Goal: Information Seeking & Learning: Learn about a topic

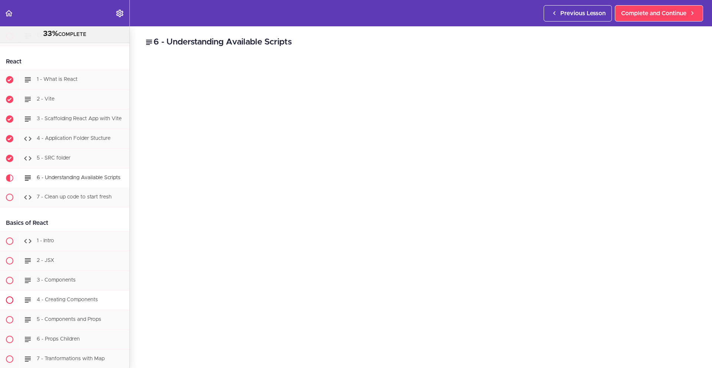
scroll to position [8162, 0]
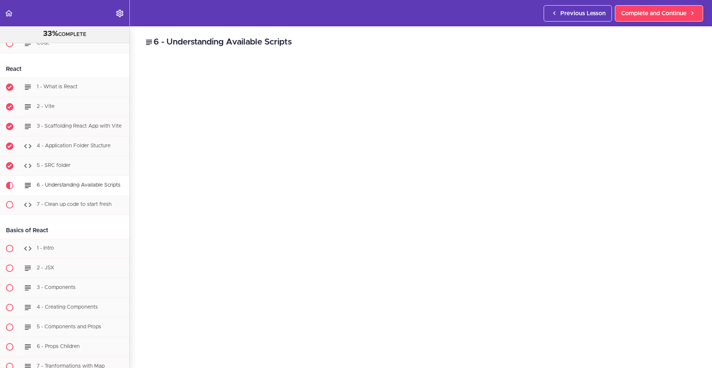
click at [693, 336] on div "6 - Understanding Available Scripts In a Node.js project, the package.json file…" at bounding box center [421, 196] width 582 height 341
click at [99, 213] on div "7 - Clean up code to start fresh" at bounding box center [74, 204] width 110 height 16
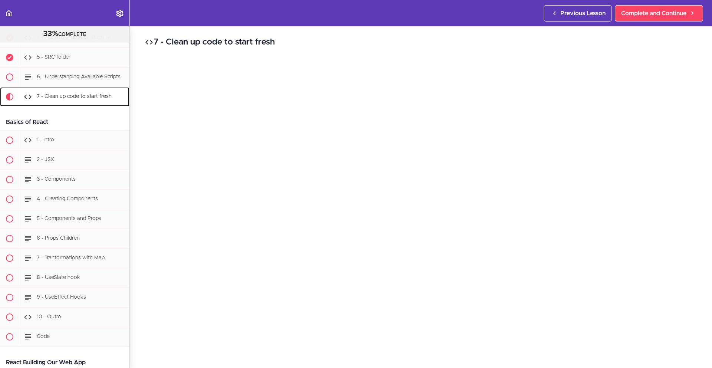
scroll to position [8324, 0]
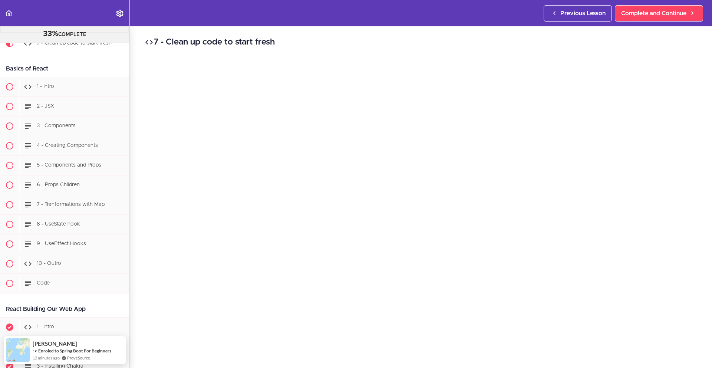
click at [68, 32] on div "6 - Understanding Available Scripts" at bounding box center [74, 24] width 110 height 16
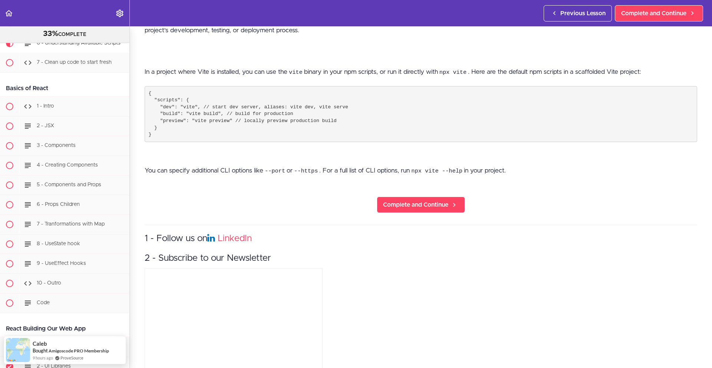
scroll to position [524, 0]
click at [398, 200] on span "Complete and Continue" at bounding box center [415, 204] width 65 height 9
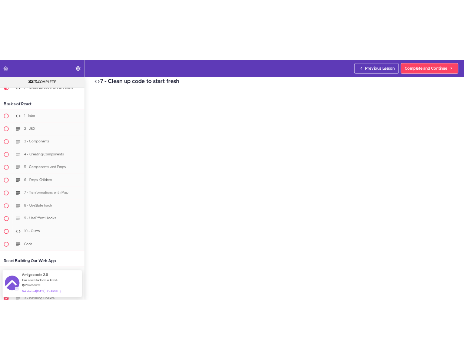
scroll to position [10, 0]
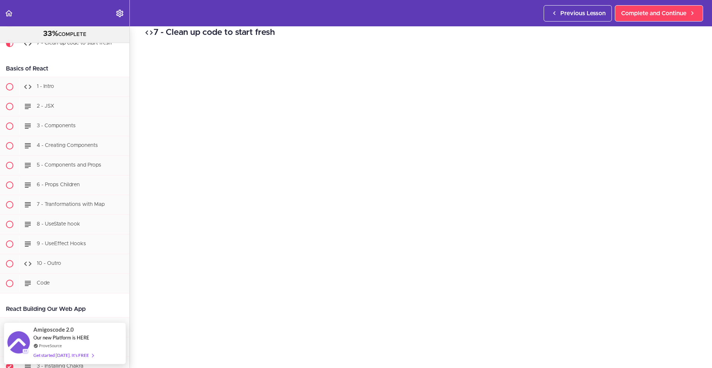
click at [699, 305] on div "7 - Clean up code to start fresh Complete and Continue 1 - Follow us on LinkedI…" at bounding box center [421, 187] width 582 height 341
click at [349, 35] on h2 "7 - Clean up code to start fresh" at bounding box center [421, 32] width 552 height 13
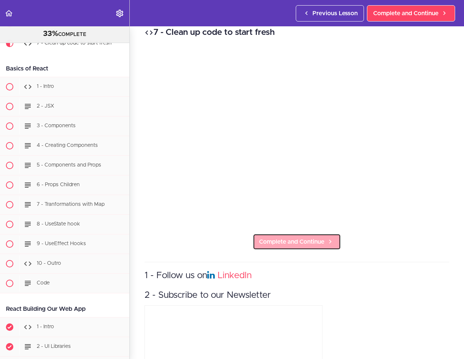
click at [317, 242] on span "Complete and Continue" at bounding box center [291, 241] width 65 height 9
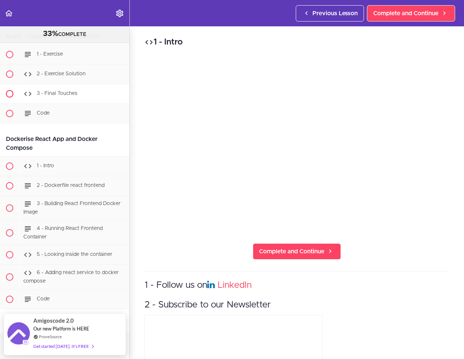
scroll to position [9657, 0]
